Goal: Task Accomplishment & Management: Complete application form

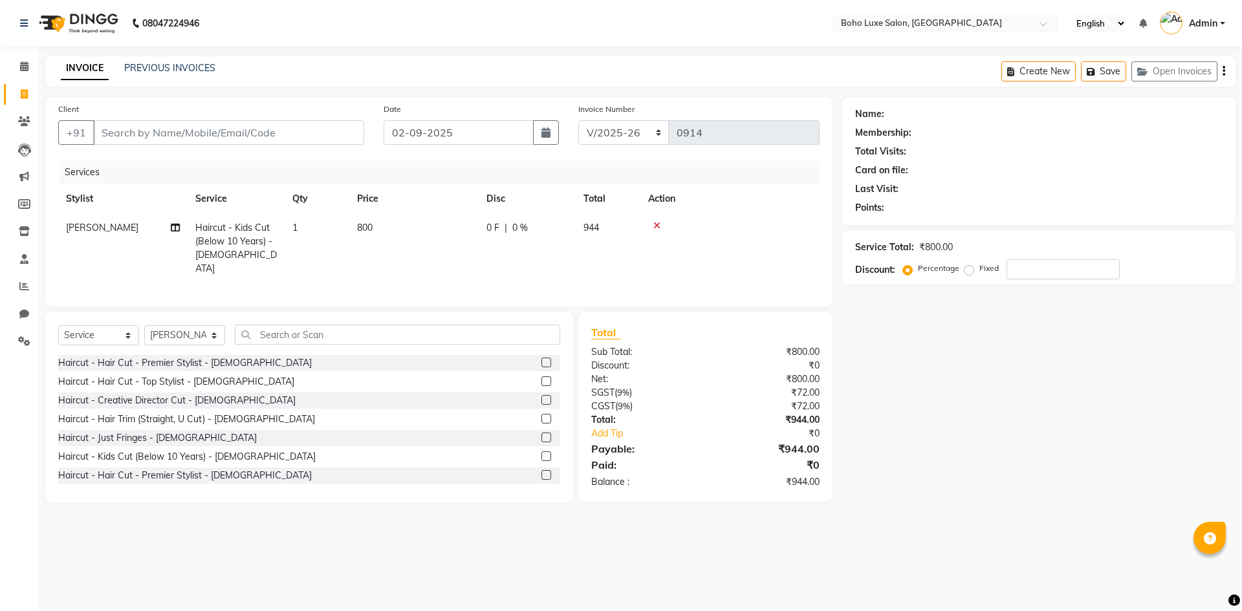
select select "7694"
select select "service"
click at [215, 335] on select "Select Stylist [PERSON_NAME] [PERSON_NAME] [PERSON_NAME] [PERSON_NAME] [PERSON_…" at bounding box center [184, 335] width 81 height 20
select select "68560"
click at [144, 325] on select "Select Stylist [PERSON_NAME] [PERSON_NAME] [PERSON_NAME] [PERSON_NAME] [PERSON_…" at bounding box center [184, 335] width 81 height 20
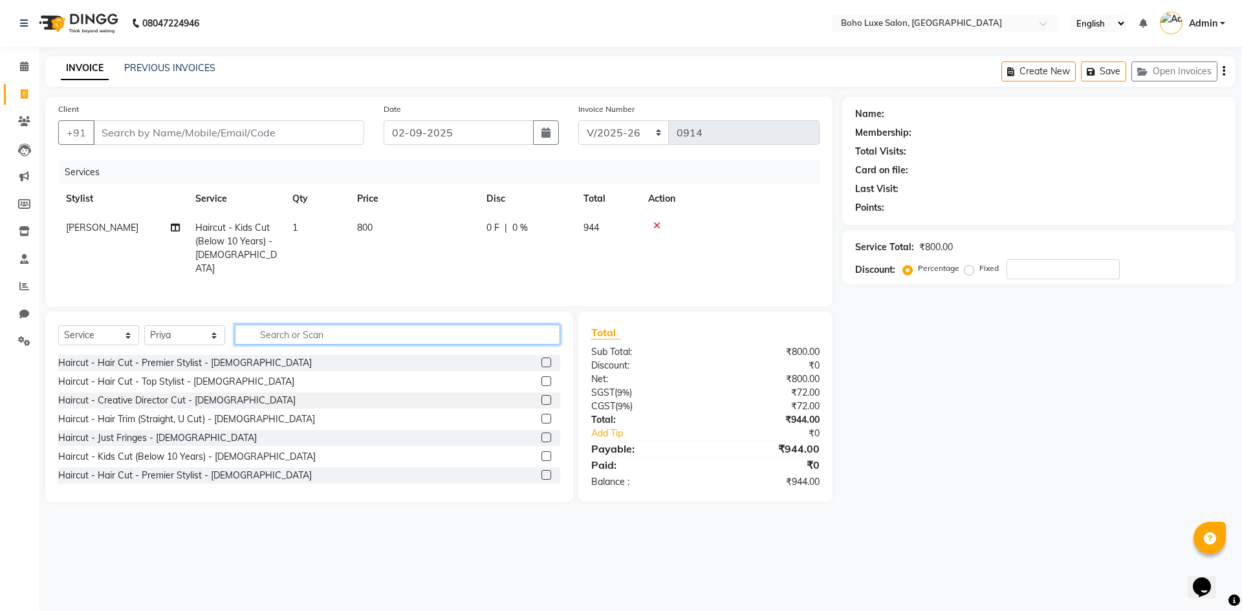
click at [277, 330] on input "text" at bounding box center [397, 335] width 325 height 20
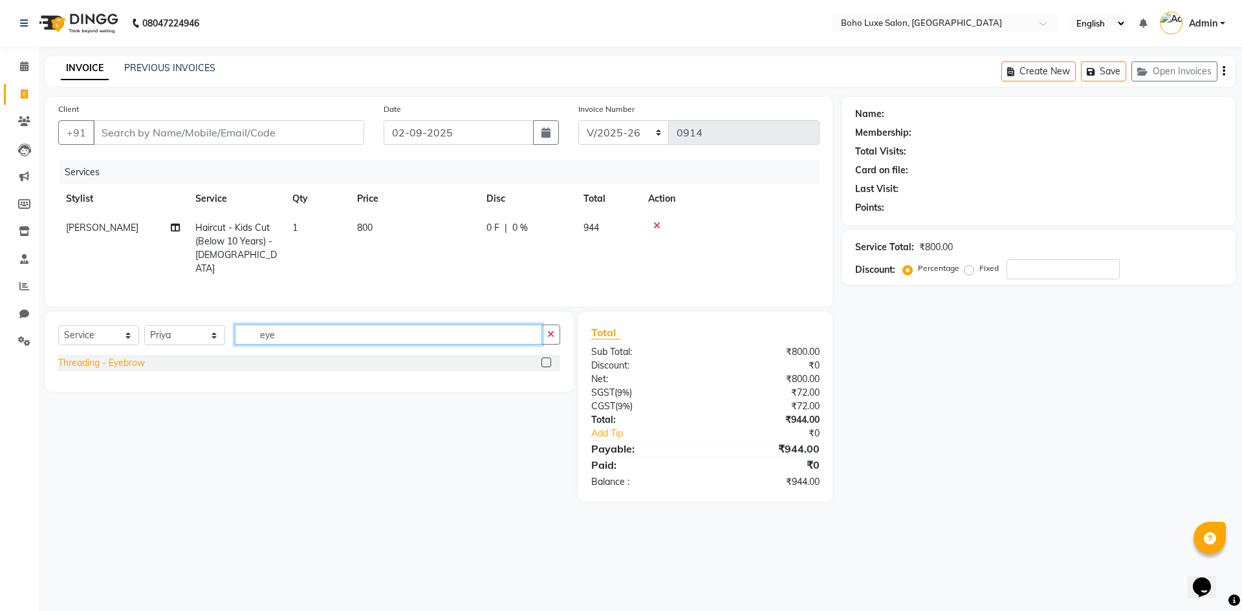
type input "eye"
click at [98, 356] on div "Threading - Eyebrow" at bounding box center [101, 363] width 87 height 14
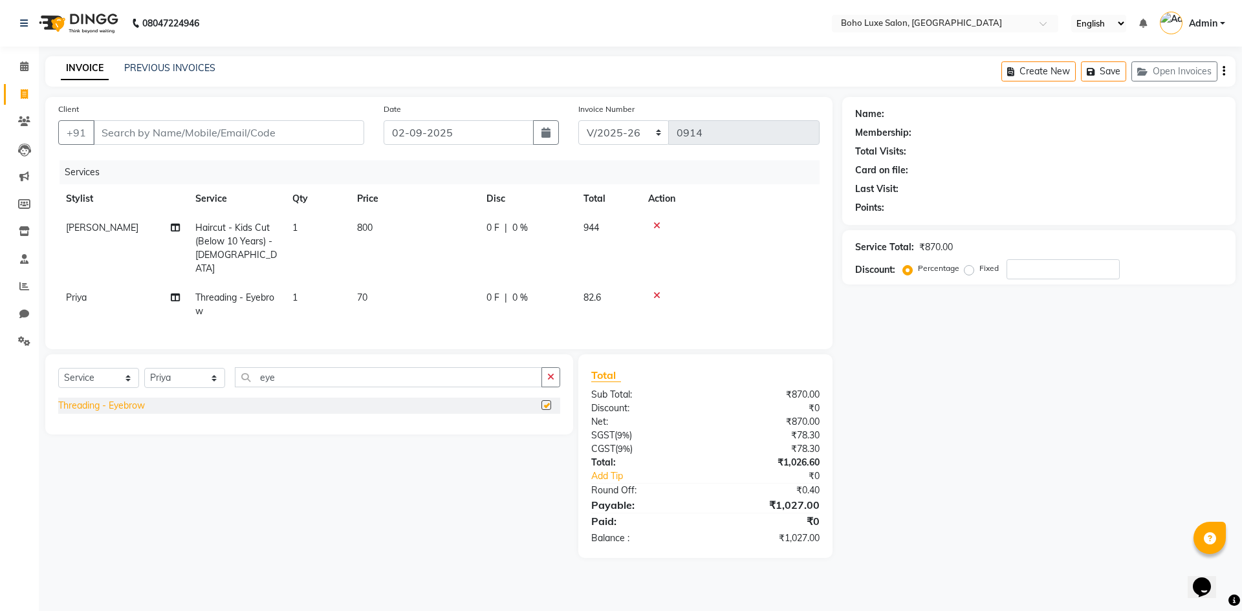
checkbox input "false"
click at [651, 224] on div at bounding box center [730, 225] width 164 height 9
click at [656, 224] on icon at bounding box center [656, 225] width 7 height 9
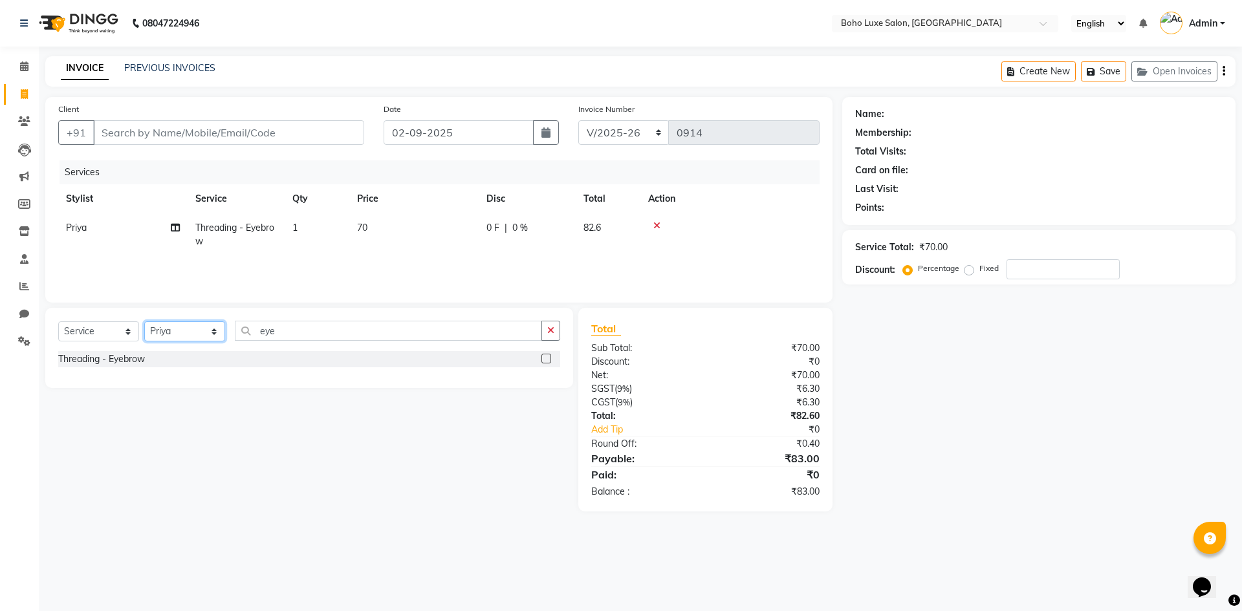
click at [203, 329] on select "Select Stylist [PERSON_NAME] [PERSON_NAME] [PERSON_NAME] [PERSON_NAME] [PERSON_…" at bounding box center [184, 332] width 81 height 20
select select "84056"
click at [144, 322] on select "Select Stylist [PERSON_NAME] [PERSON_NAME] [PERSON_NAME] [PERSON_NAME] [PERSON_…" at bounding box center [184, 332] width 81 height 20
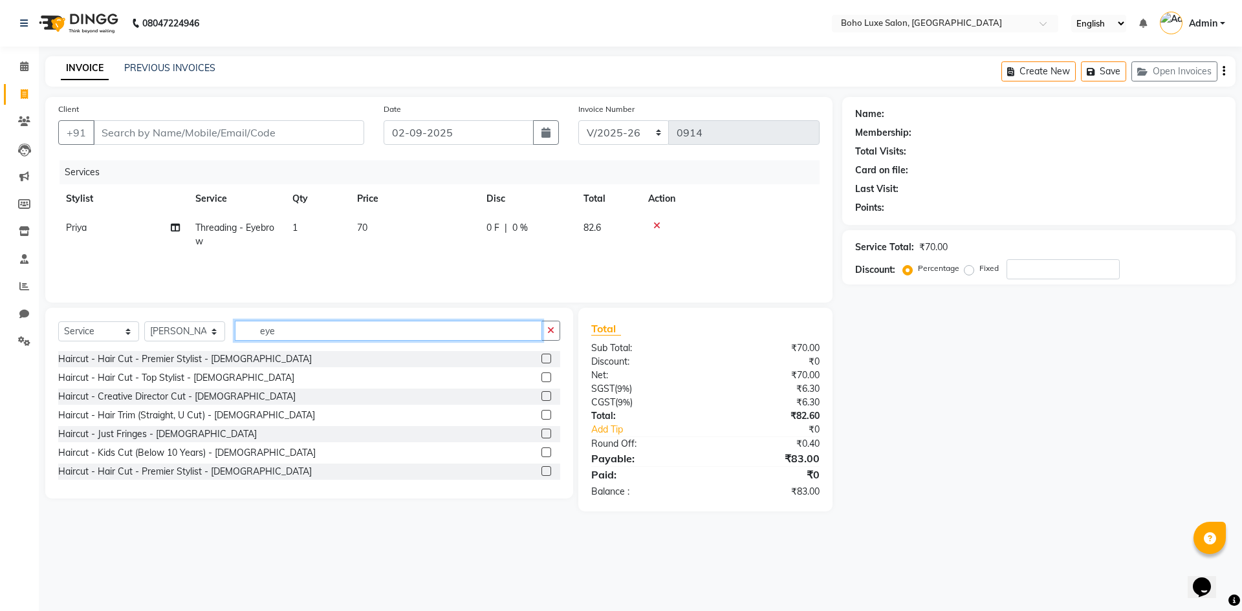
click at [287, 334] on input "eye" at bounding box center [388, 331] width 307 height 20
type input "e"
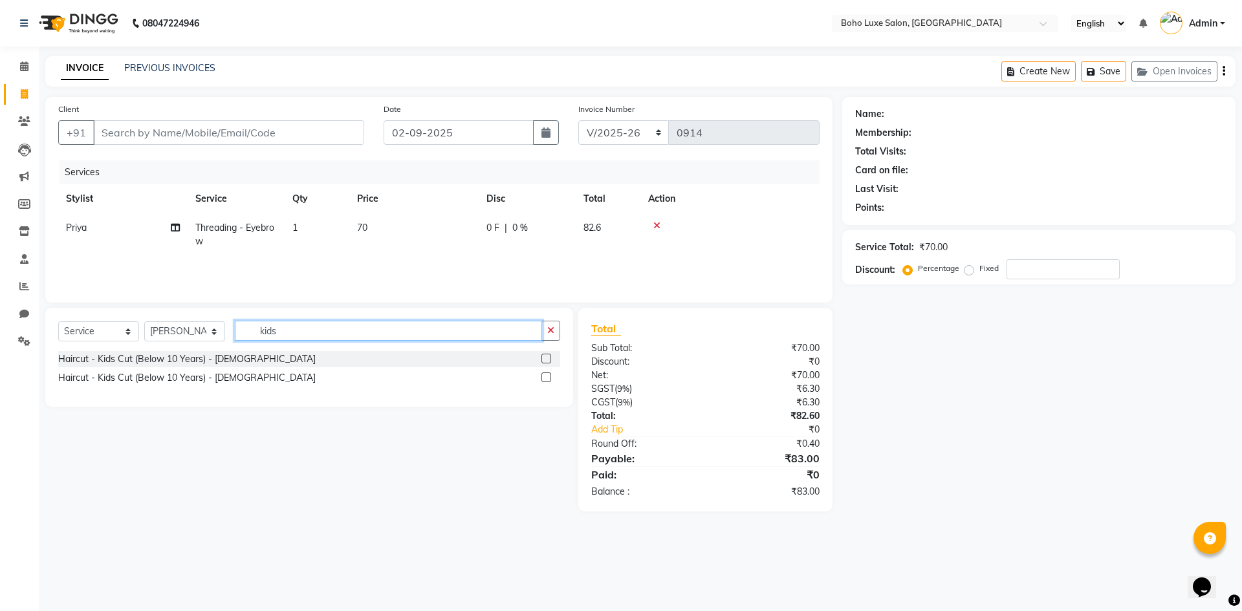
type input "kids"
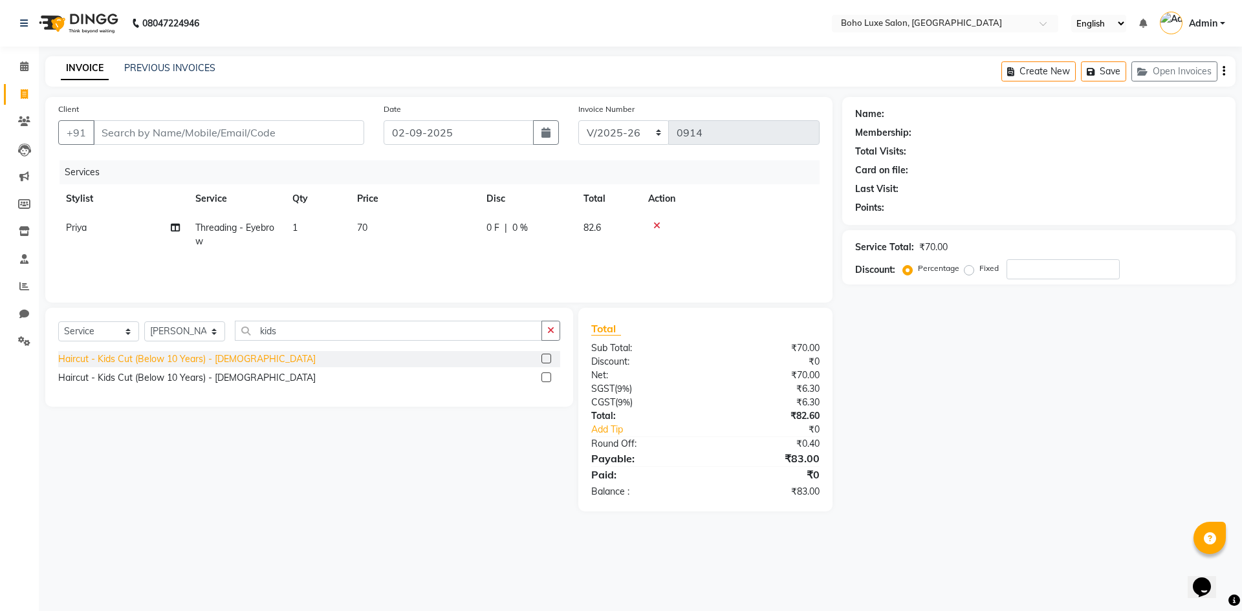
click at [171, 356] on div "Haircut - Kids Cut (Below 10 Years) - [DEMOGRAPHIC_DATA]" at bounding box center [186, 360] width 257 height 14
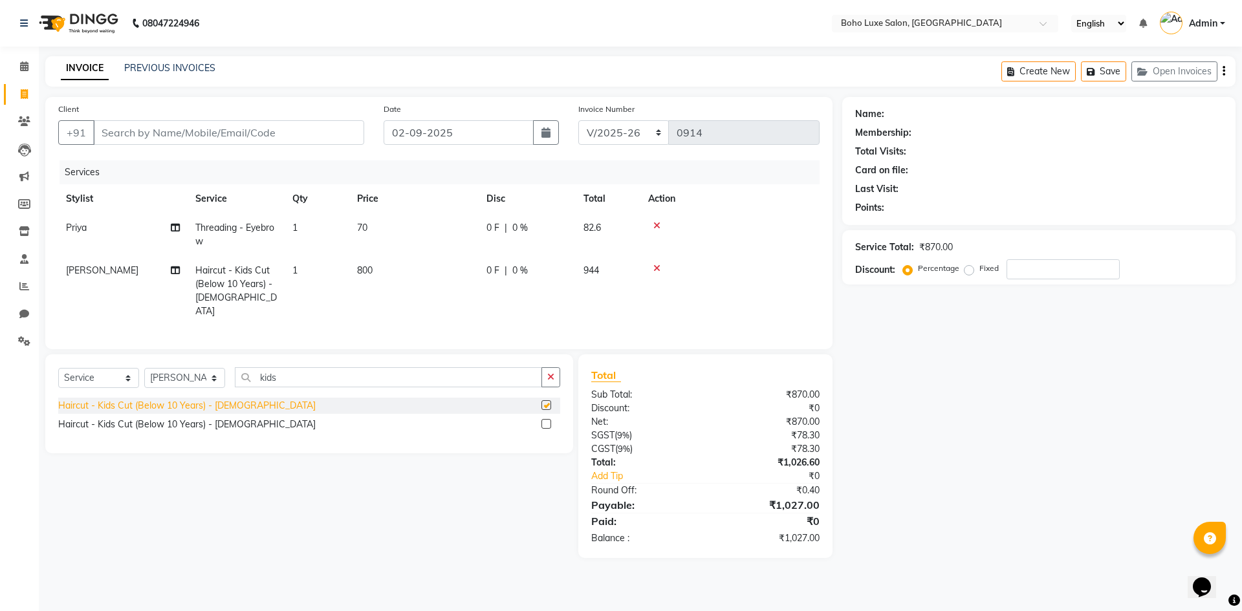
checkbox input "false"
click at [284, 128] on input "Client" at bounding box center [228, 132] width 271 height 25
click at [284, 131] on input "Client" at bounding box center [228, 132] width 271 height 25
type input "9"
type input "0"
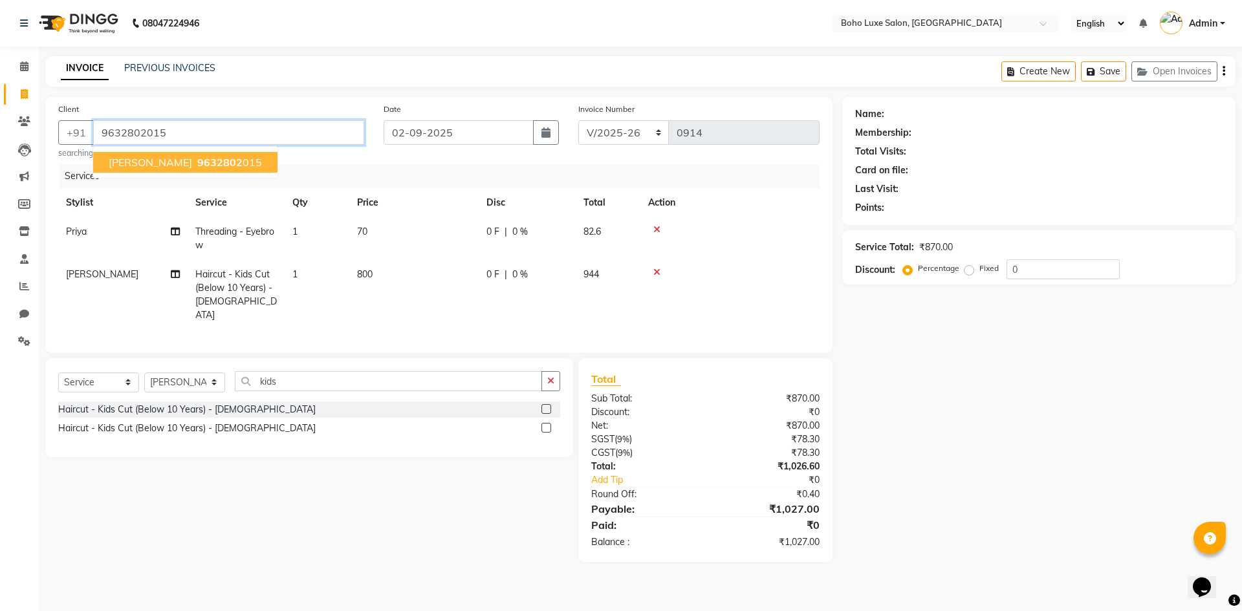
type input "9632802015"
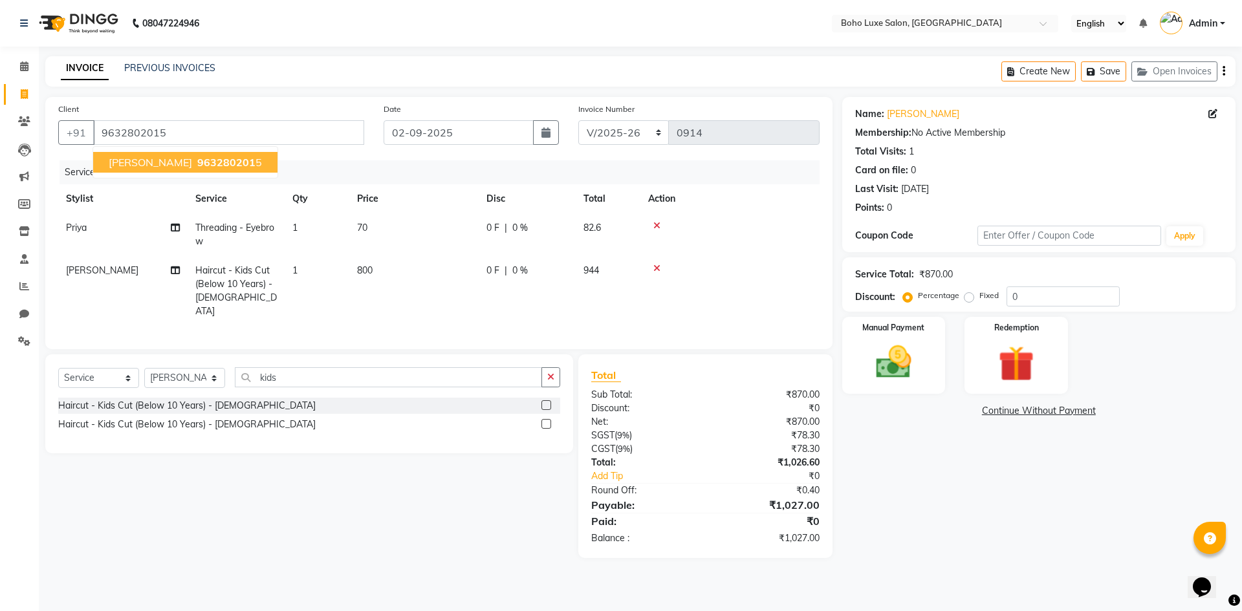
click at [197, 158] on span "963280201" at bounding box center [226, 162] width 58 height 13
click at [875, 370] on img at bounding box center [894, 362] width 60 height 43
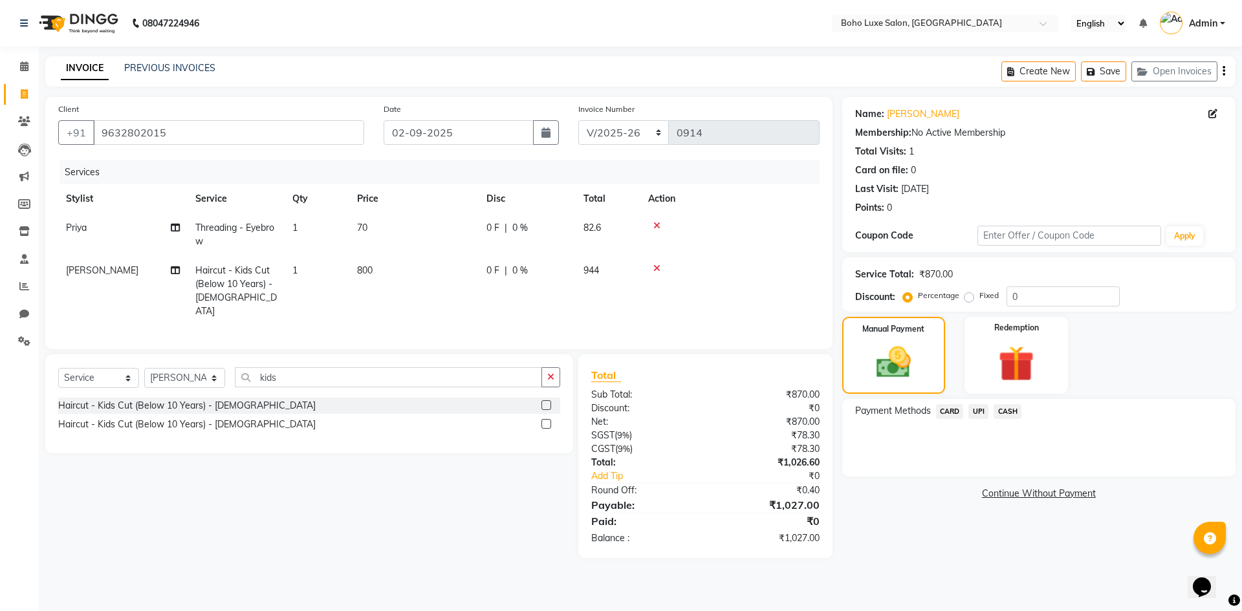
click at [981, 413] on span "UPI" at bounding box center [978, 411] width 20 height 15
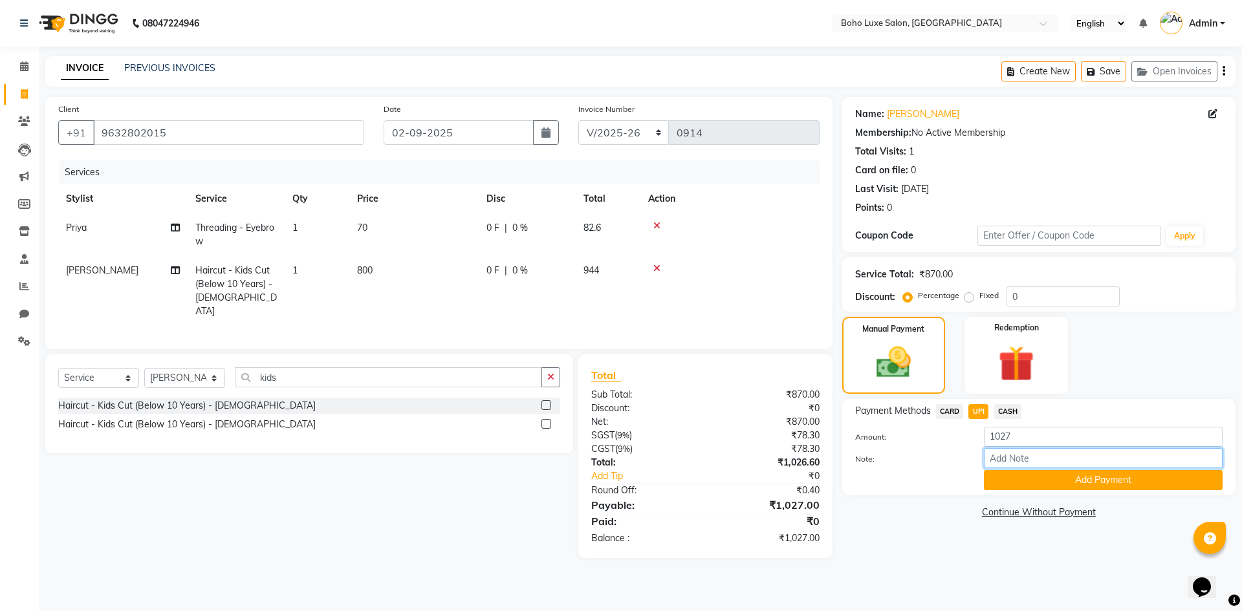
click at [1026, 461] on input "Note:" at bounding box center [1103, 458] width 239 height 20
type input "boho luxe bill"
click at [1060, 477] on button "Add Payment" at bounding box center [1103, 480] width 239 height 20
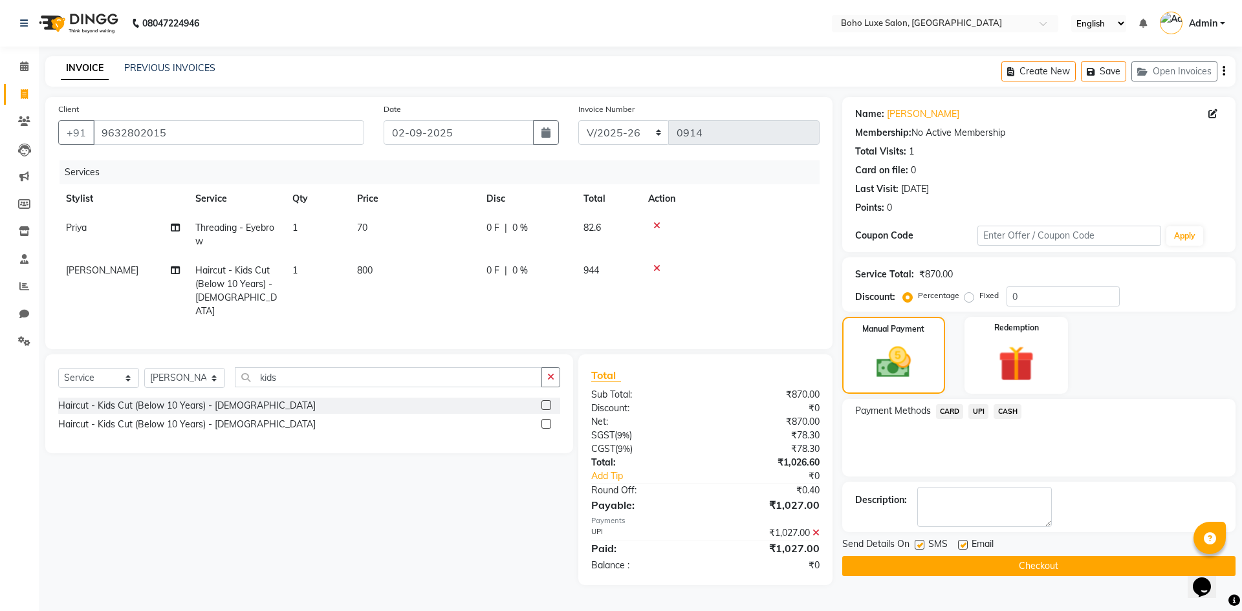
click at [958, 547] on label at bounding box center [963, 545] width 10 height 10
click at [958, 547] on input "checkbox" at bounding box center [962, 545] width 8 height 8
checkbox input "false"
click at [963, 569] on button "Checkout" at bounding box center [1038, 566] width 393 height 20
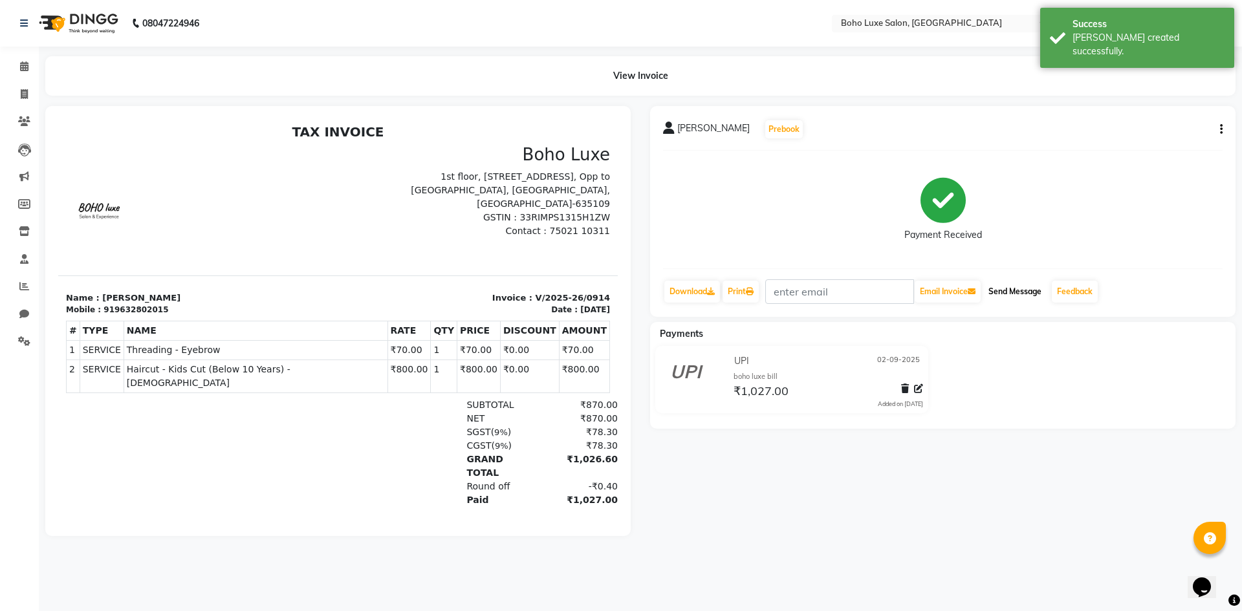
click at [1024, 287] on button "Send Message" at bounding box center [1014, 292] width 63 height 22
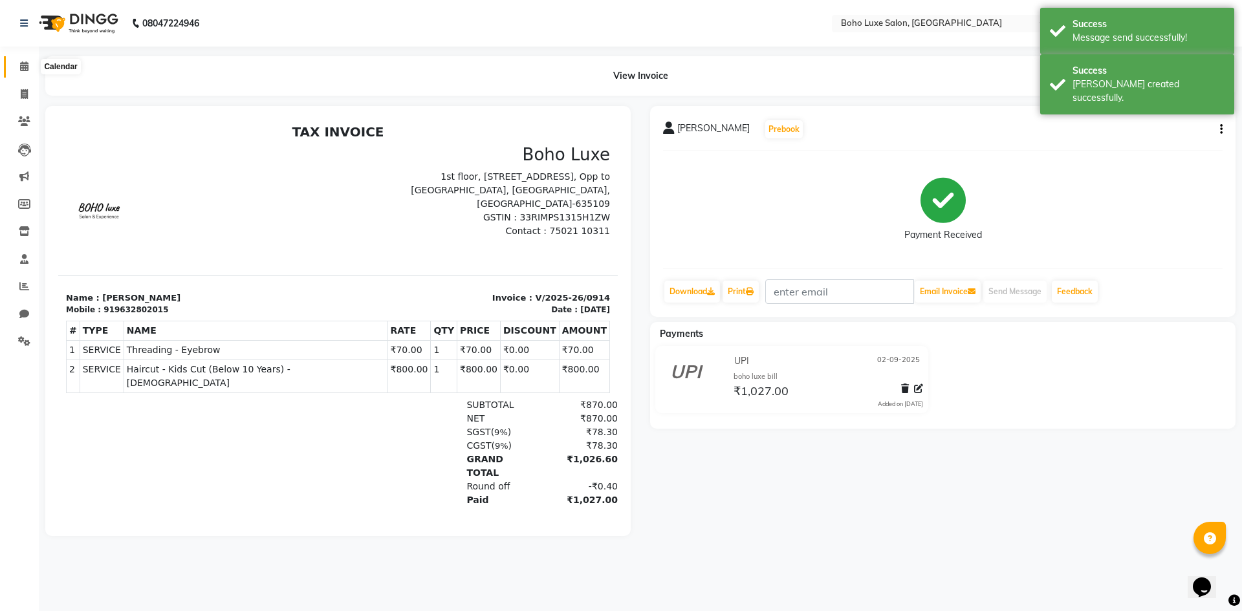
click at [27, 71] on span at bounding box center [24, 67] width 23 height 15
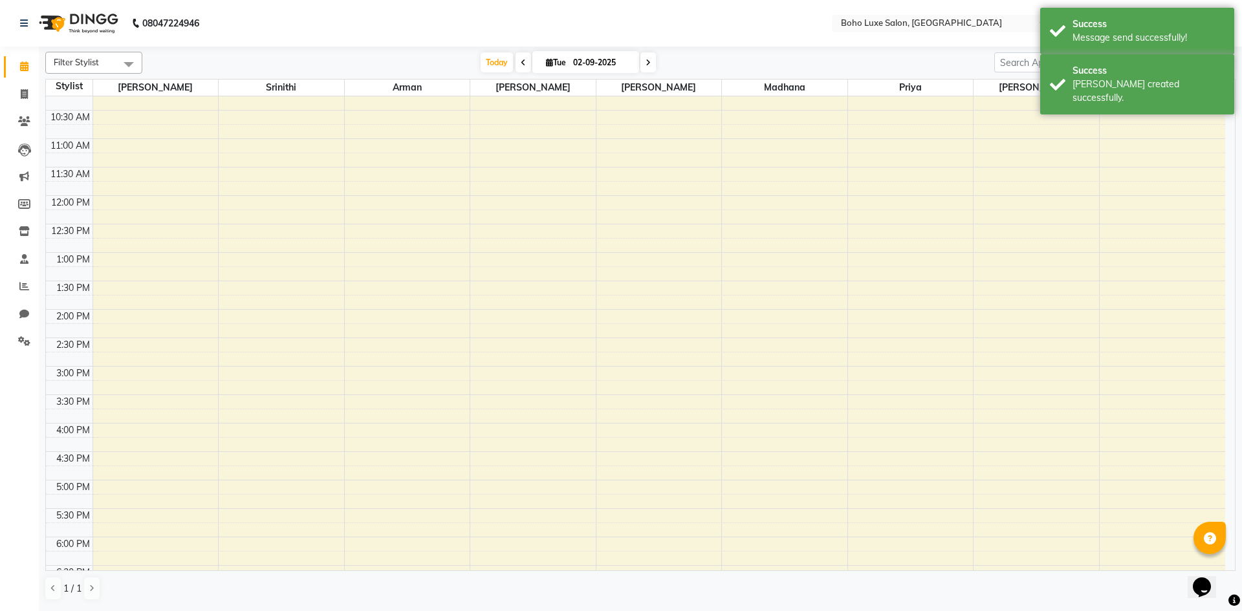
scroll to position [265, 0]
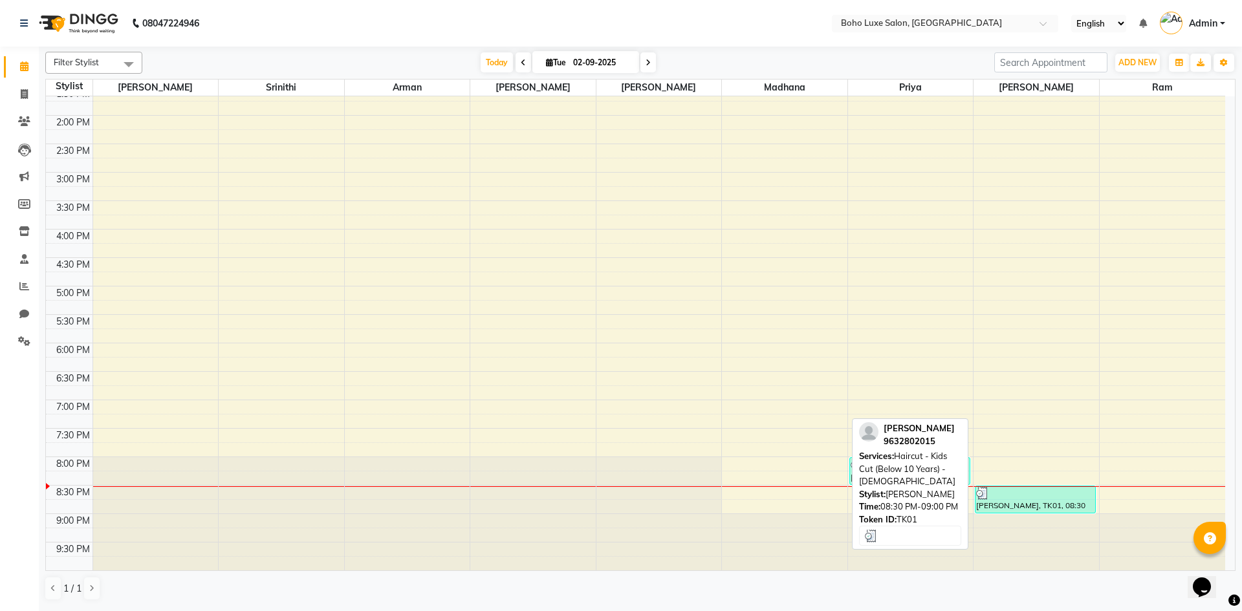
click at [999, 505] on div "[PERSON_NAME], TK01, 08:30 PM-09:00 PM, Haircut - Kids Cut (Below 10 Years) - […" at bounding box center [1036, 499] width 120 height 27
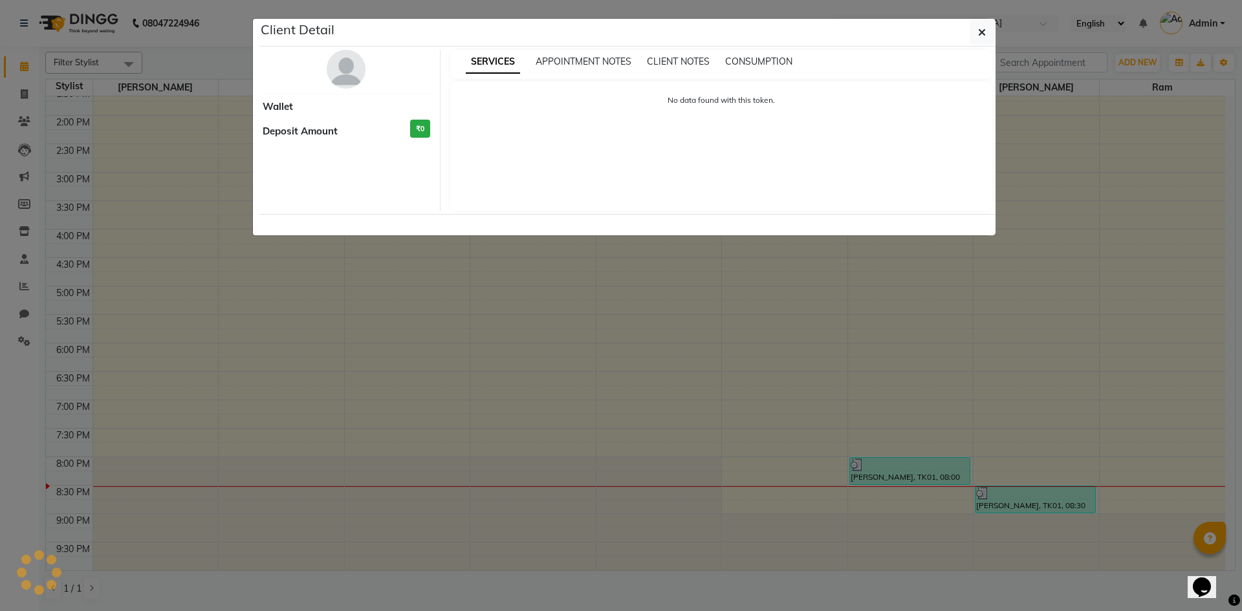
select select "3"
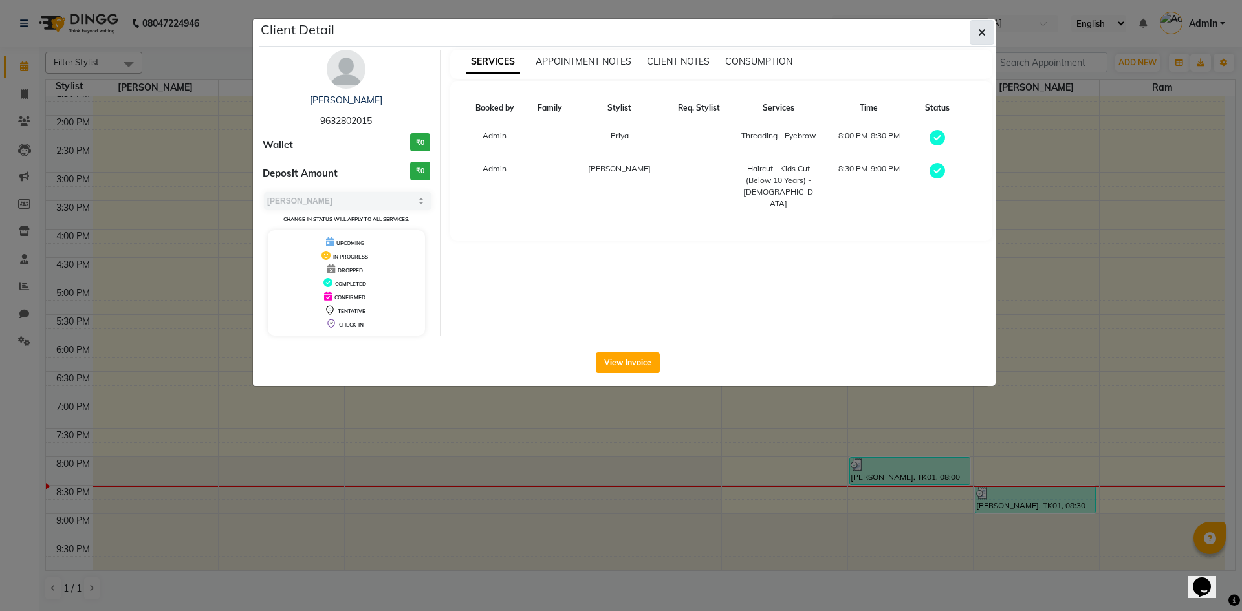
click at [982, 32] on icon "button" at bounding box center [982, 32] width 8 height 10
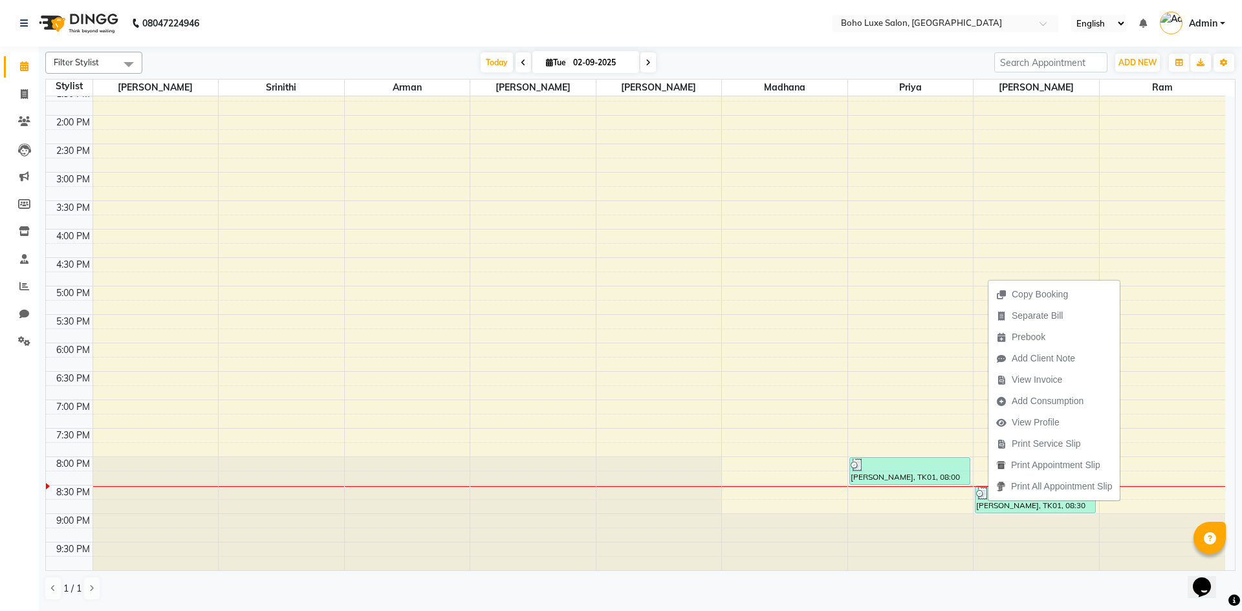
click at [1027, 584] on div "1 / 1" at bounding box center [640, 588] width 1190 height 25
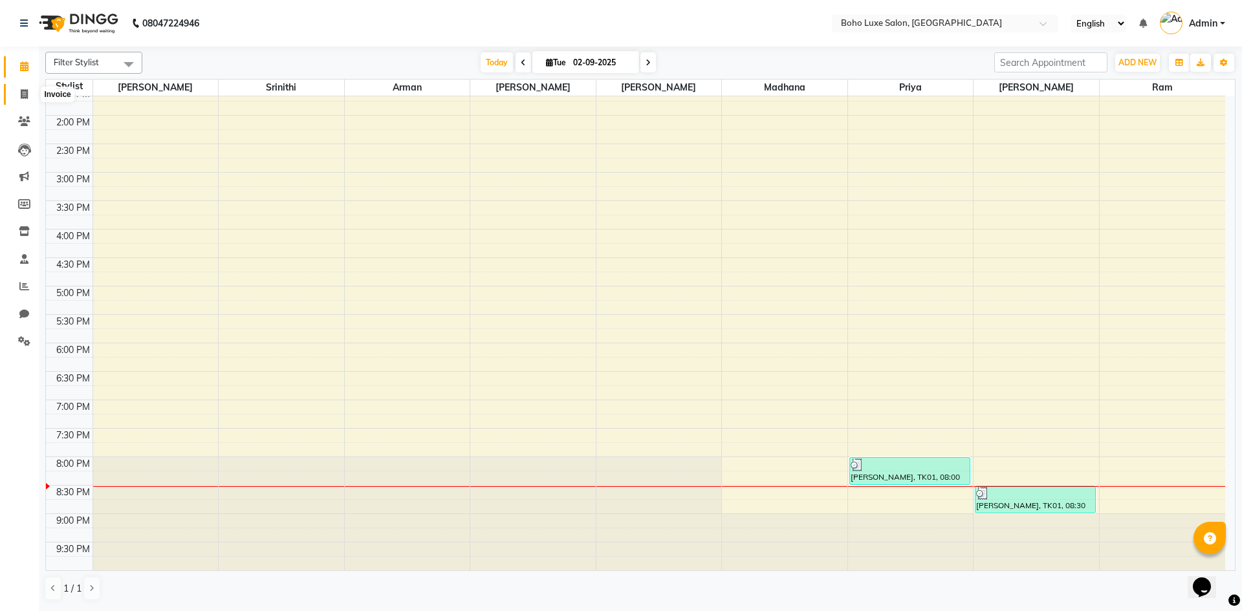
click at [18, 89] on span at bounding box center [24, 94] width 23 height 15
select select "7694"
select select "service"
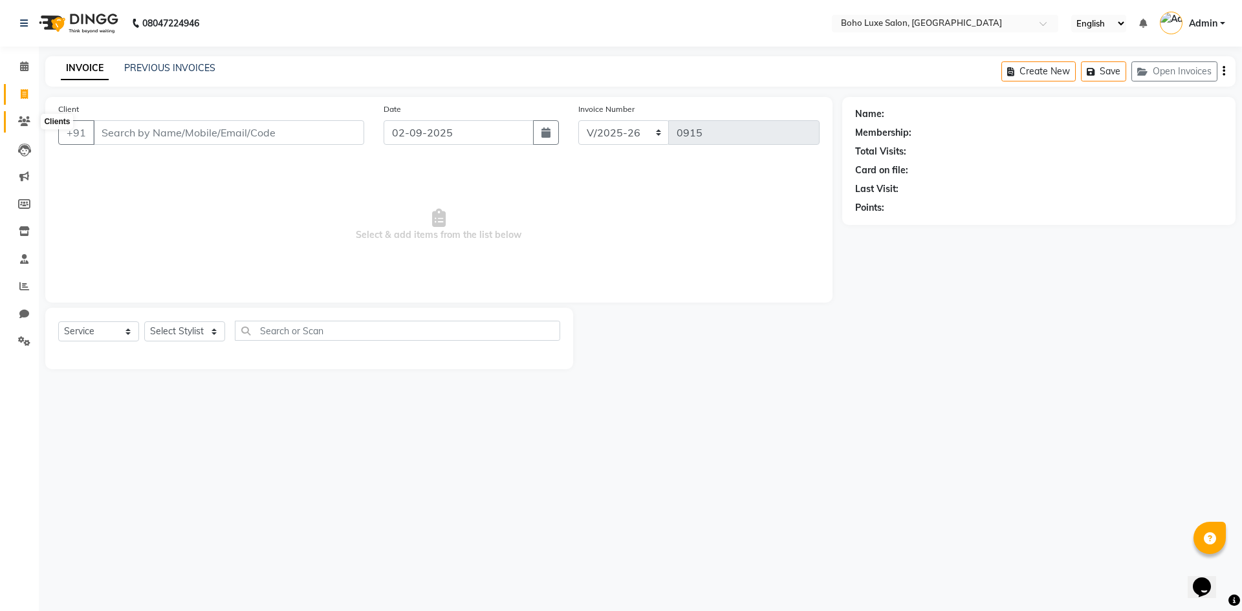
click at [20, 124] on icon at bounding box center [24, 121] width 12 height 10
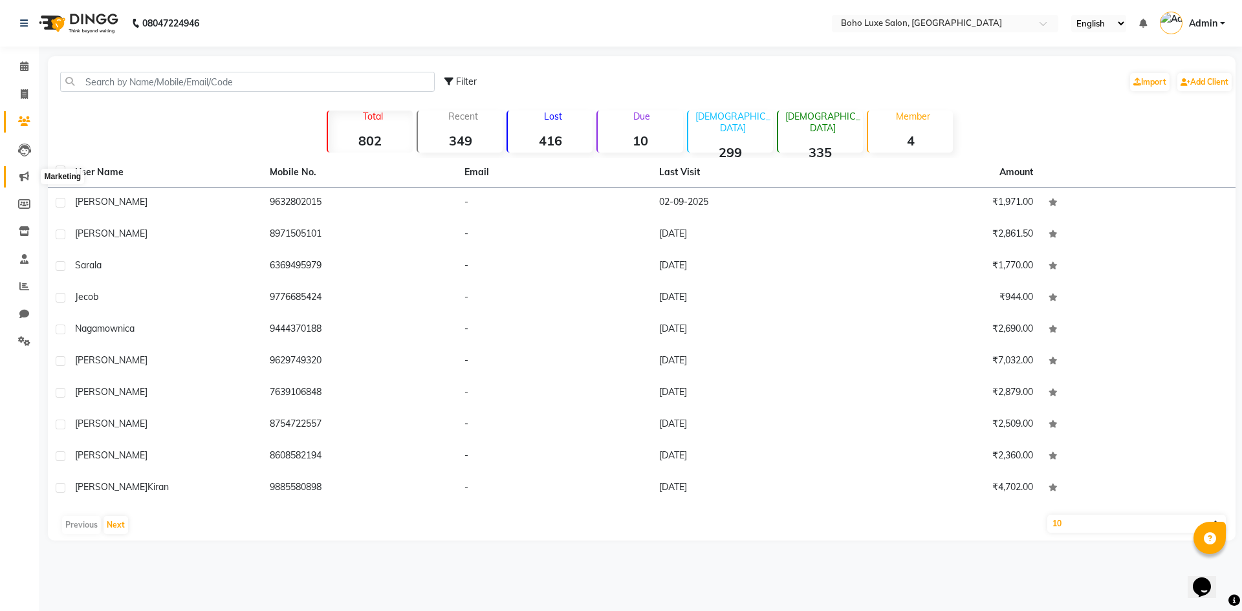
click at [22, 179] on icon at bounding box center [24, 176] width 10 height 10
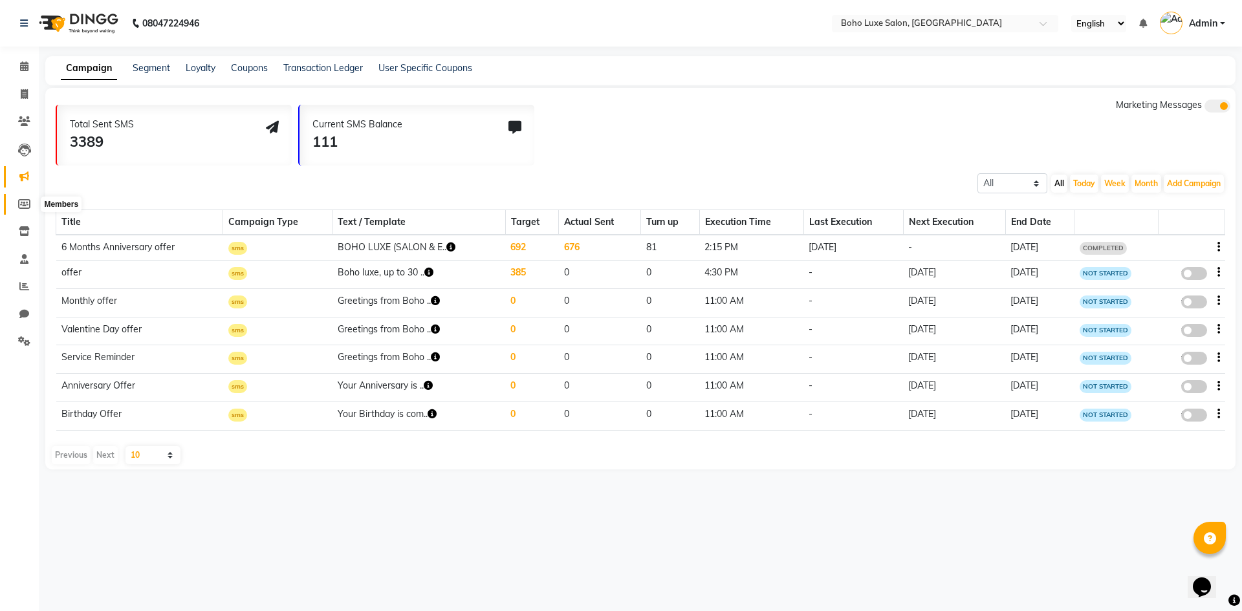
click at [21, 204] on icon at bounding box center [24, 204] width 12 height 10
select select
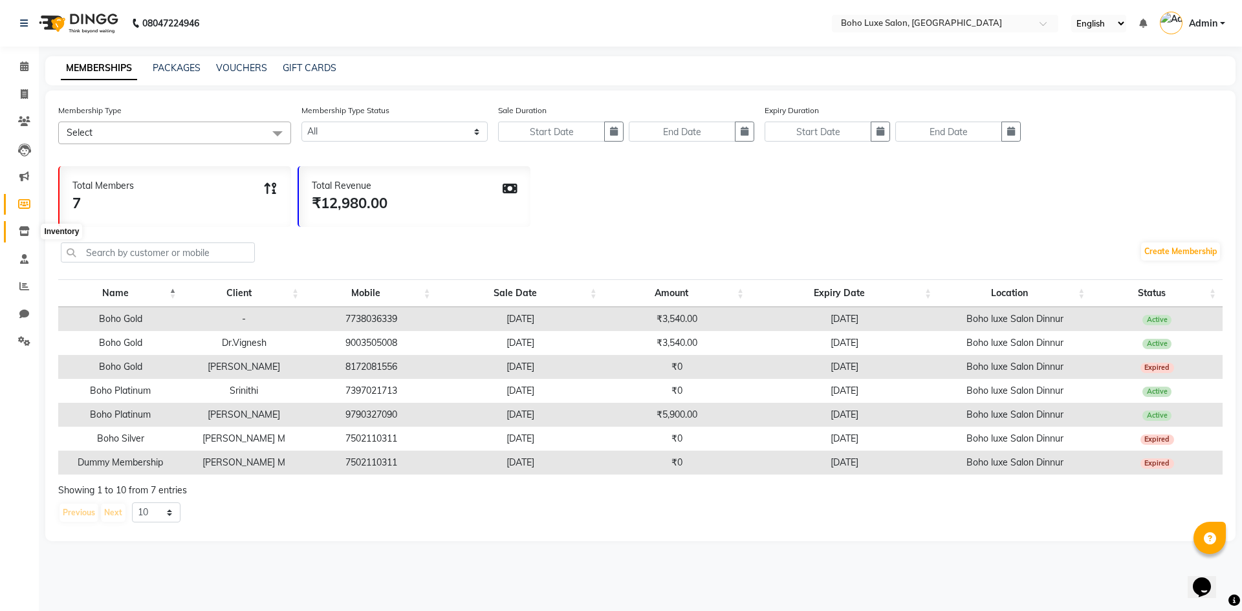
click at [21, 225] on span at bounding box center [24, 231] width 23 height 15
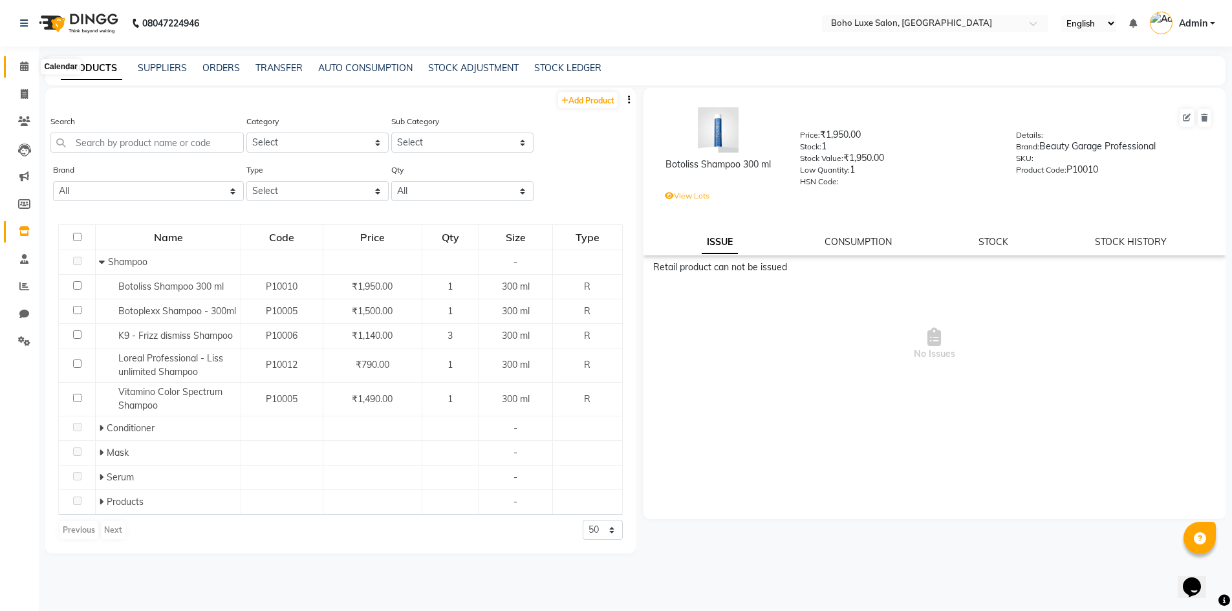
click at [28, 69] on icon at bounding box center [24, 66] width 8 height 10
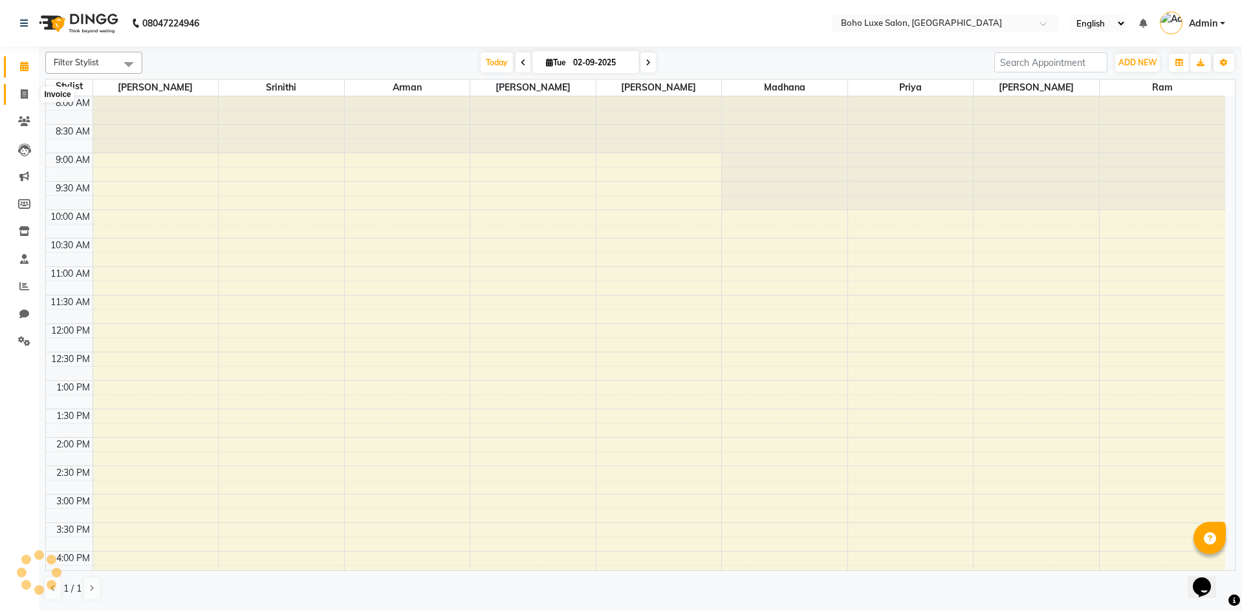
click at [27, 93] on icon at bounding box center [24, 94] width 7 height 10
select select "service"
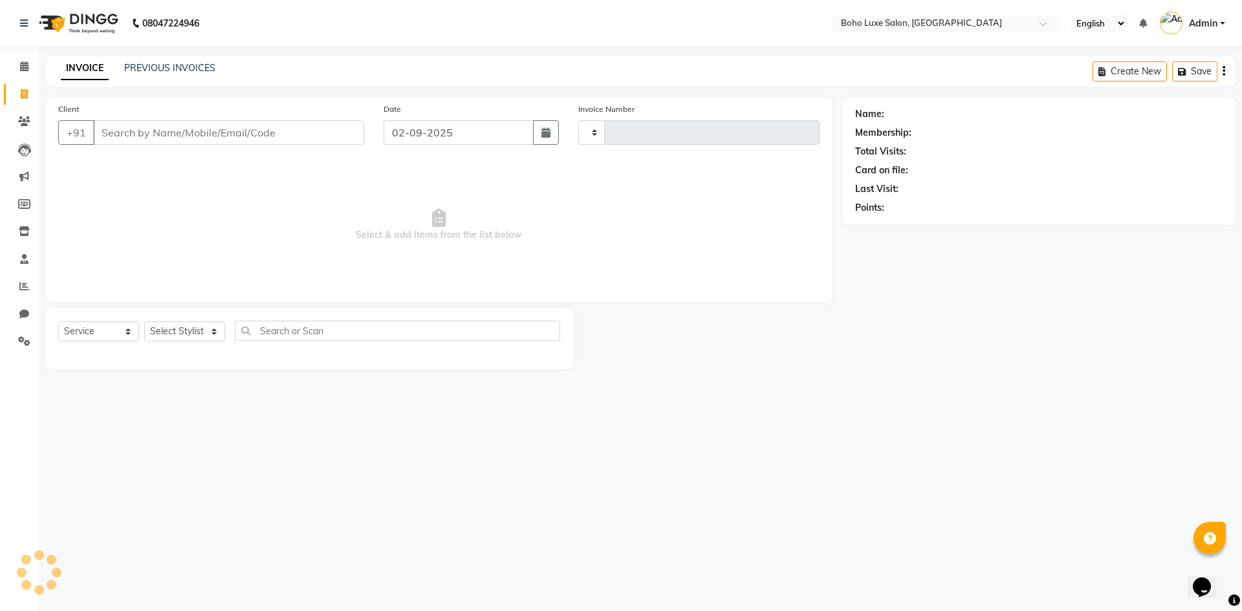
type input "0915"
select select "7694"
click at [24, 65] on icon at bounding box center [24, 66] width 8 height 10
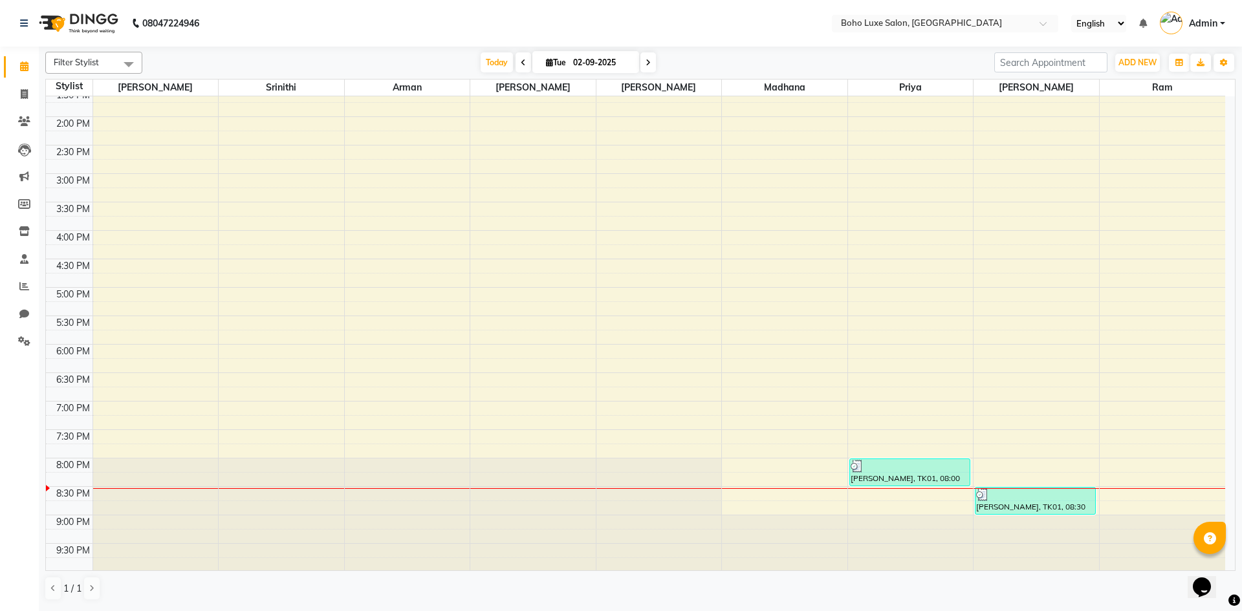
scroll to position [265, 0]
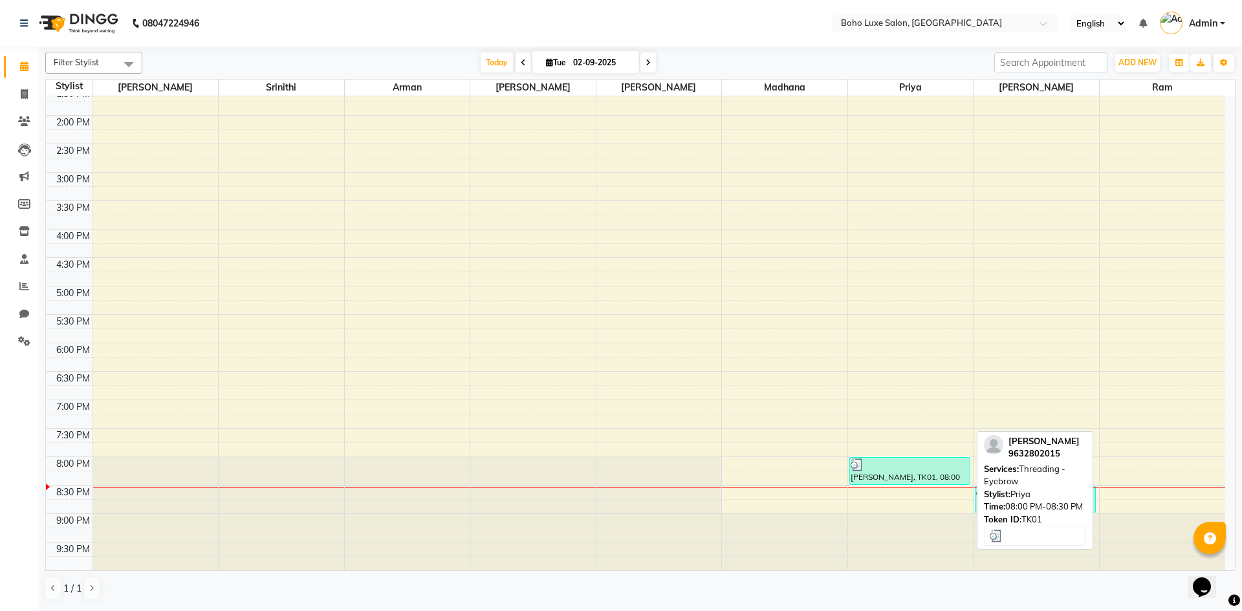
click at [946, 477] on div "[PERSON_NAME], TK01, 08:00 PM-08:30 PM, Threading - Eyebrow" at bounding box center [910, 471] width 120 height 27
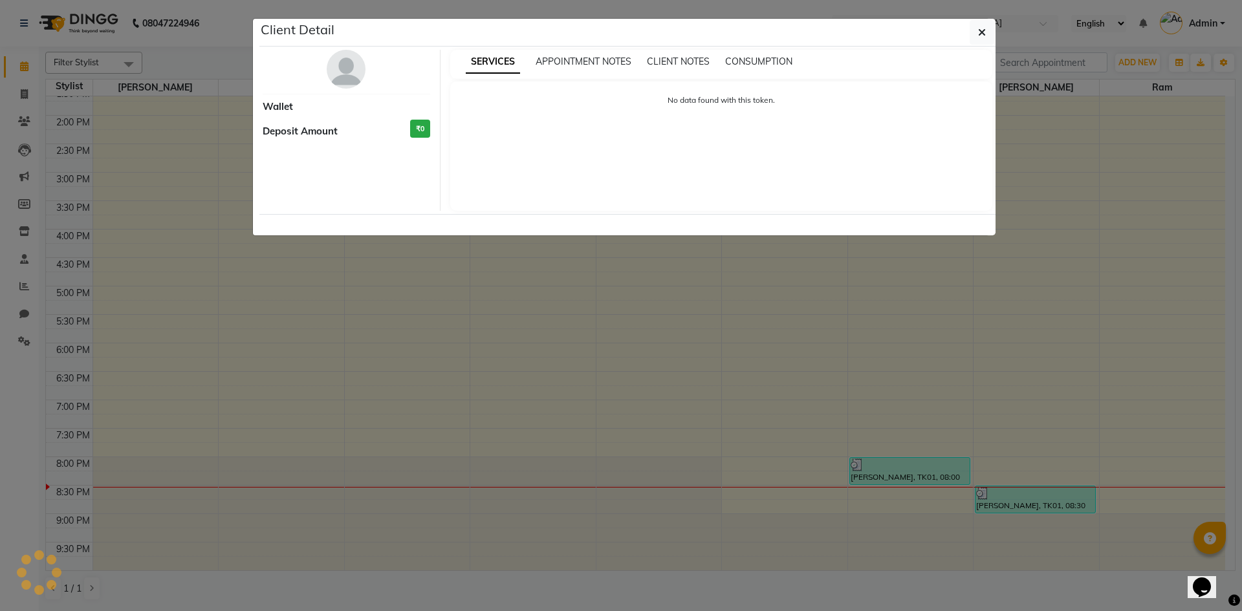
select select "3"
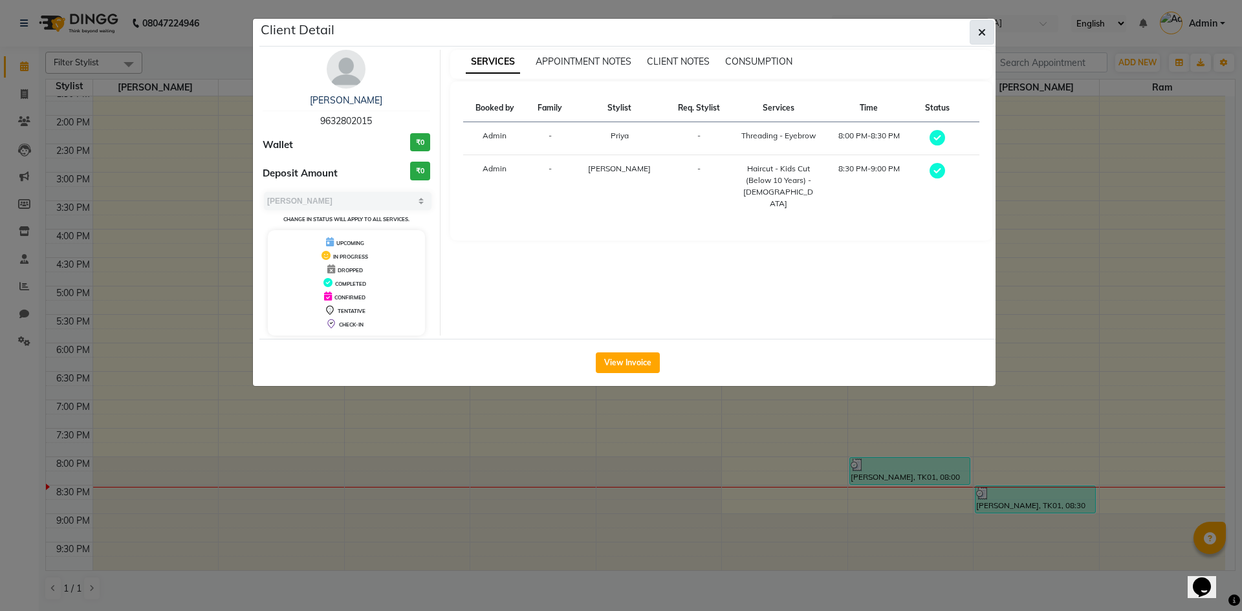
click at [980, 32] on icon "button" at bounding box center [982, 32] width 8 height 10
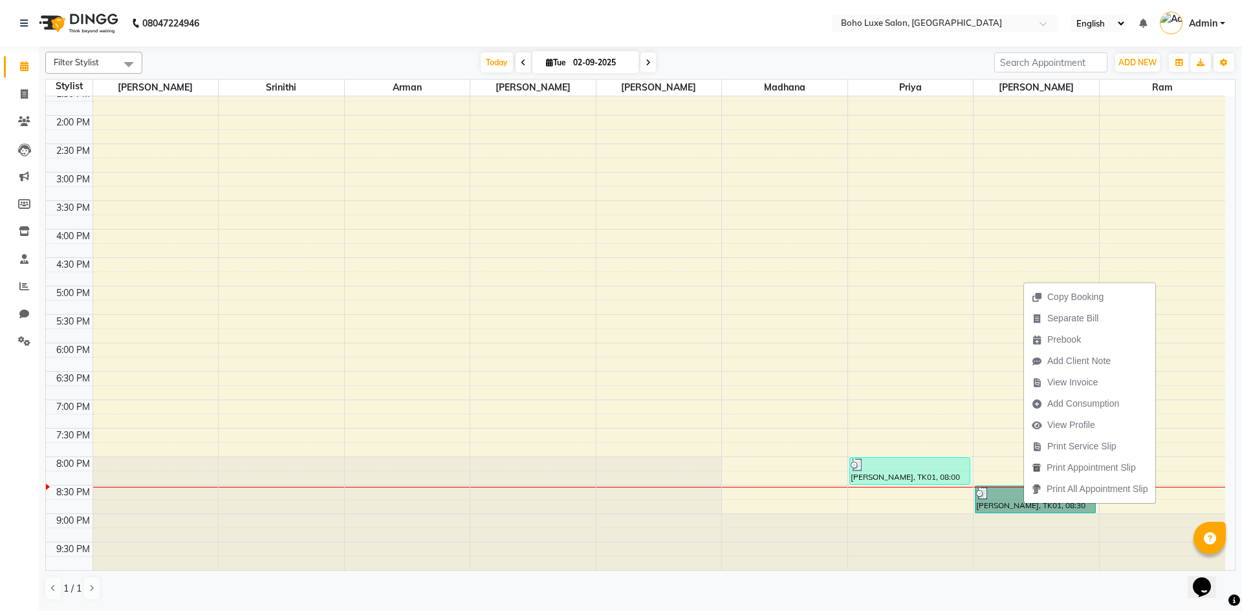
click at [989, 563] on div at bounding box center [1037, 542] width 126 height 56
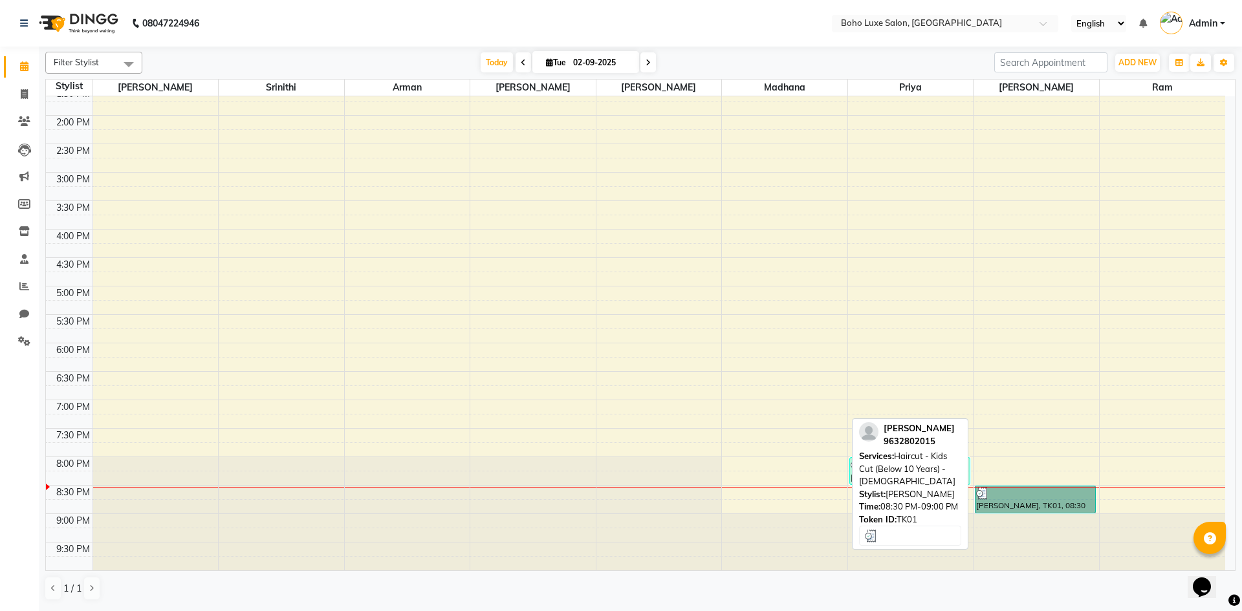
click at [1048, 509] on link "[PERSON_NAME], TK01, 08:30 PM-09:00 PM, Haircut - Kids Cut (Below 10 Years) - […" at bounding box center [1035, 500] width 121 height 28
select select "3"
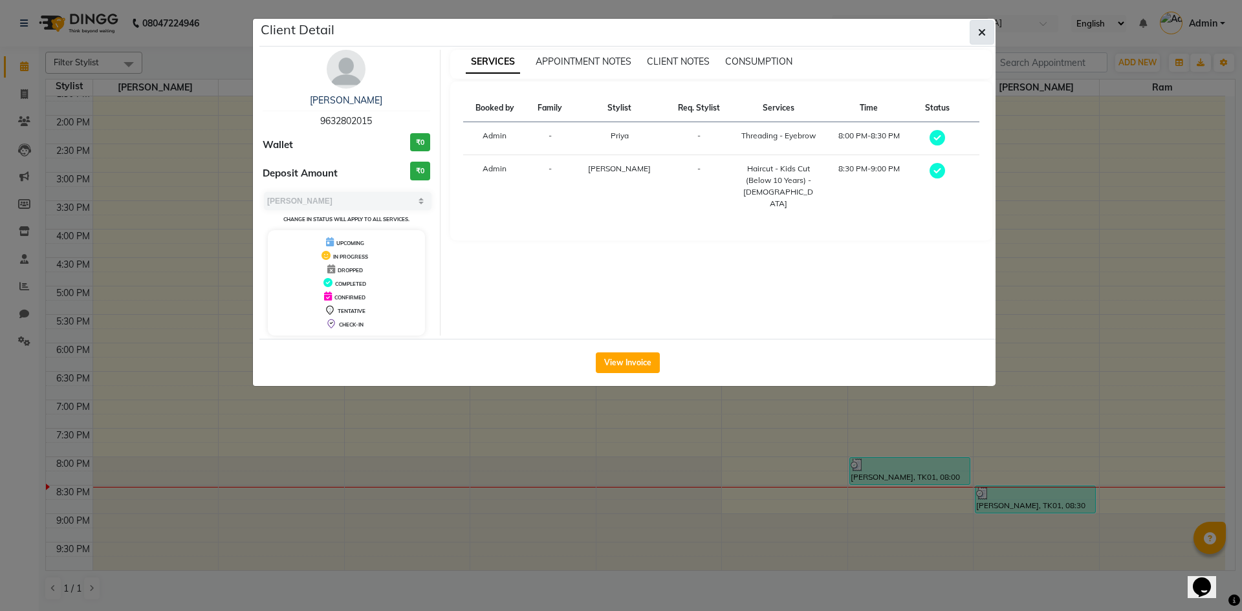
click at [980, 35] on icon "button" at bounding box center [982, 32] width 8 height 10
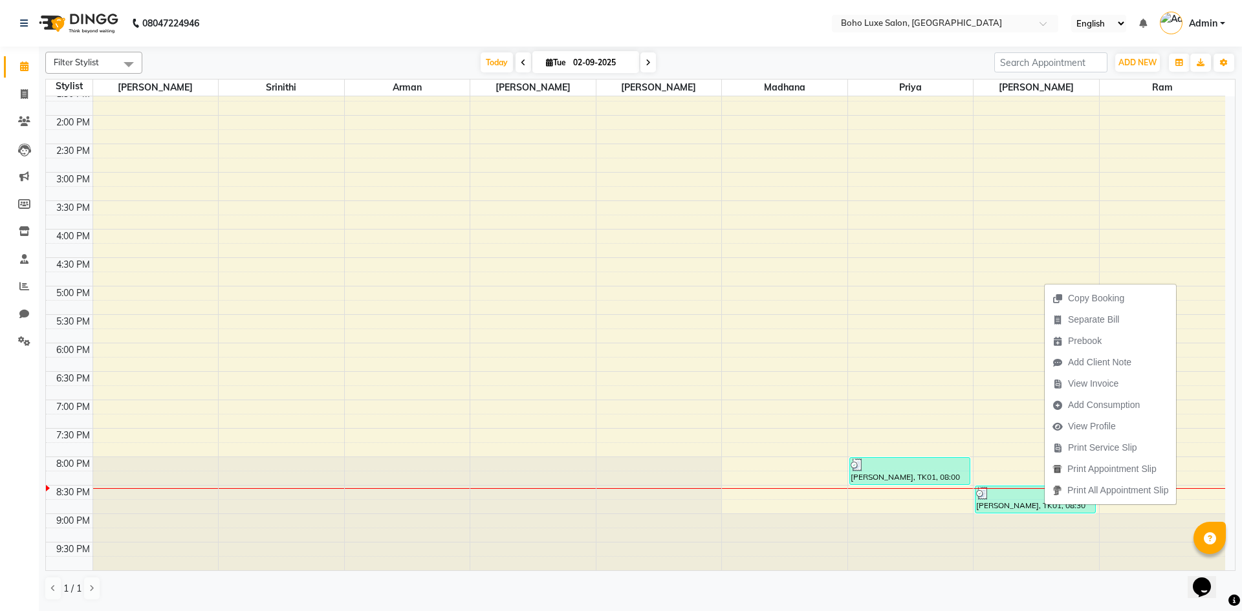
click at [1053, 606] on div "Filter Stylist Select All [PERSON_NAME] [PERSON_NAME] [PERSON_NAME] [PERSON_NAM…" at bounding box center [640, 327] width 1190 height 560
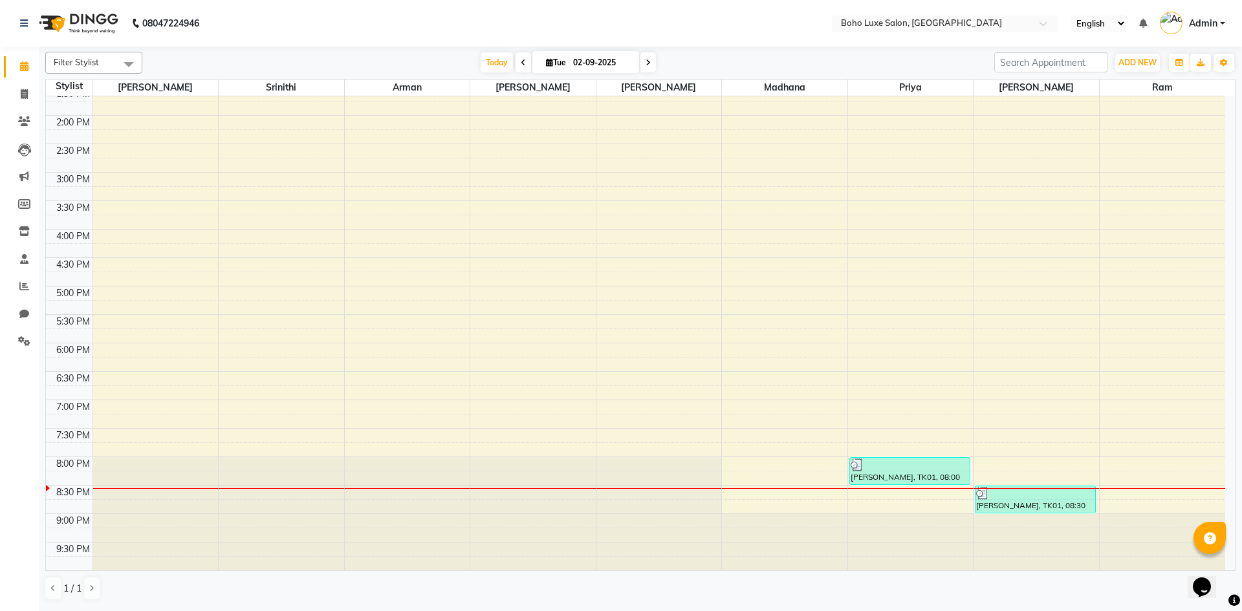
drag, startPoint x: 999, startPoint y: 501, endPoint x: 1056, endPoint y: 485, distance: 59.4
click at [1056, 485] on div "9:00 AM 9:30 AM 10:00 AM 10:30 AM 11:00 AM 11:30 AM 12:00 PM 12:30 PM 1:00 PM 1…" at bounding box center [635, 200] width 1179 height 739
